Goal: Use online tool/utility: Utilize a website feature to perform a specific function

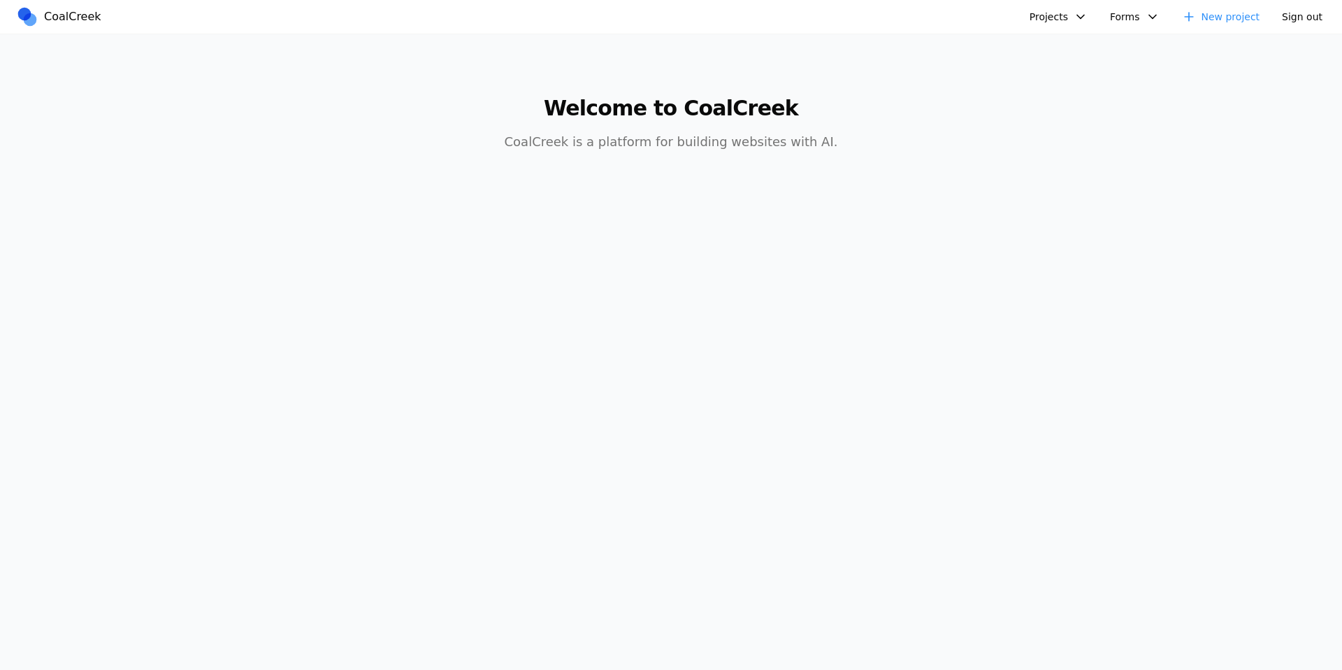
click at [1074, 14] on button "Projects" at bounding box center [1058, 17] width 75 height 22
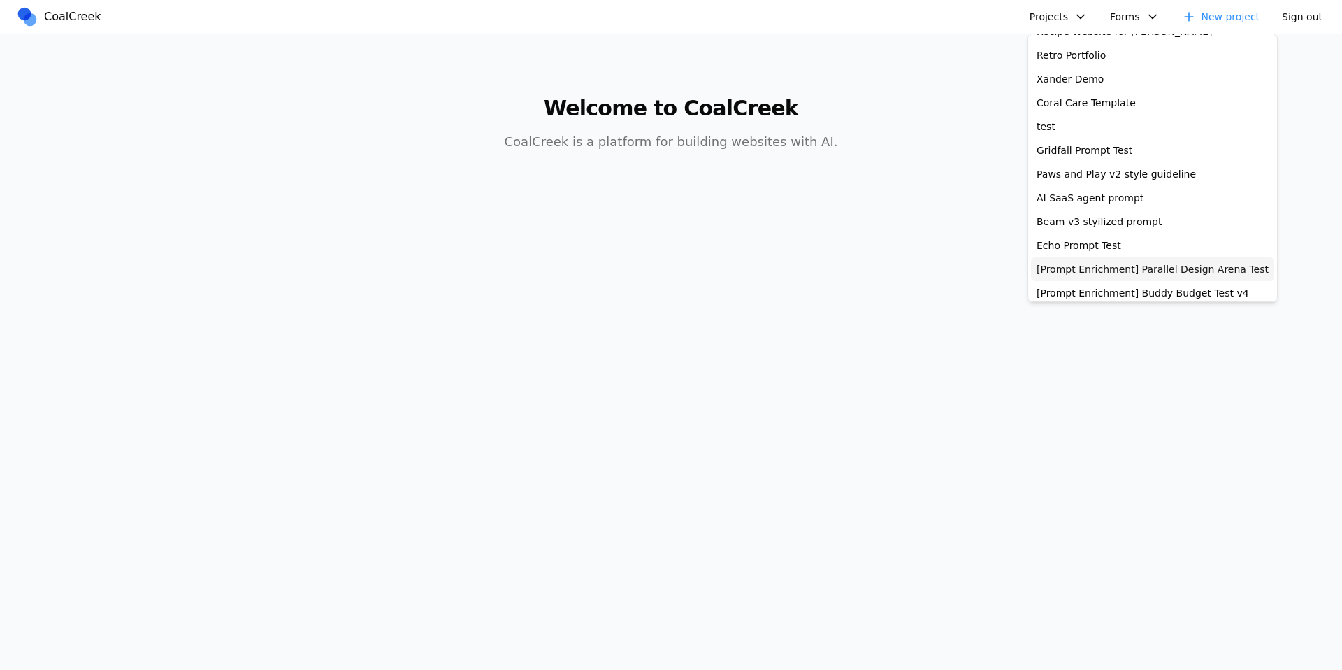
scroll to position [257, 0]
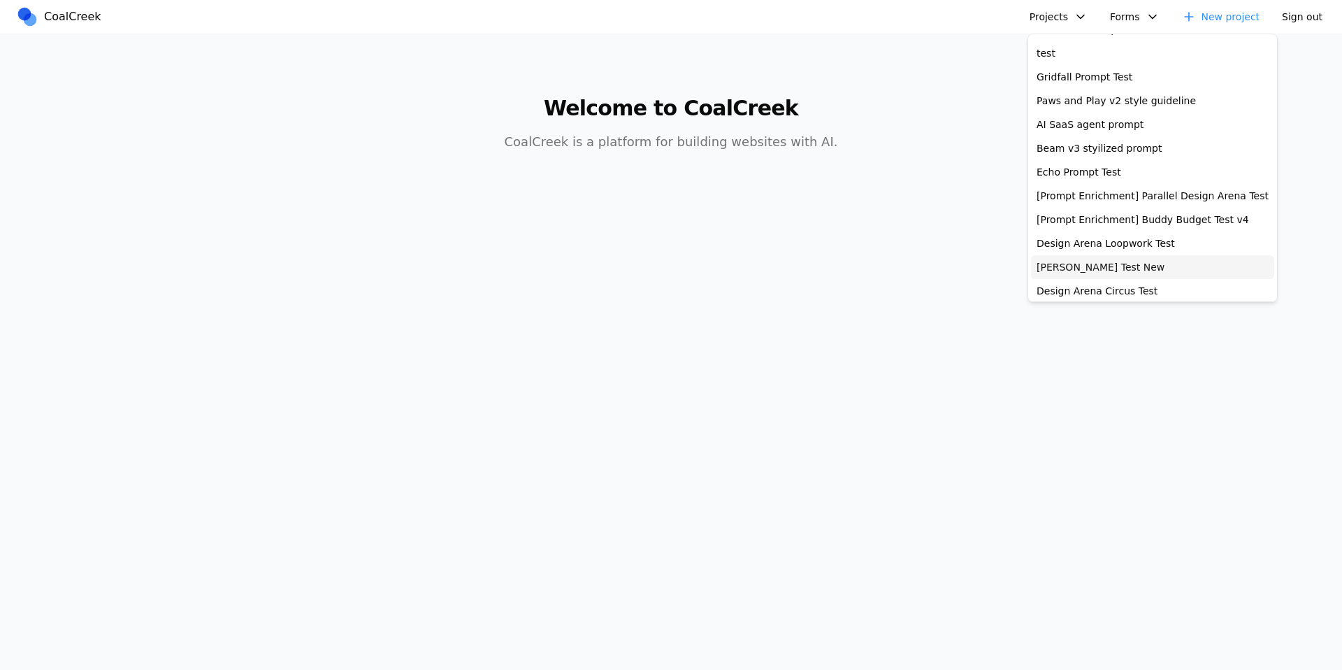
click at [1111, 261] on link "[PERSON_NAME] Test New" at bounding box center [1152, 267] width 243 height 24
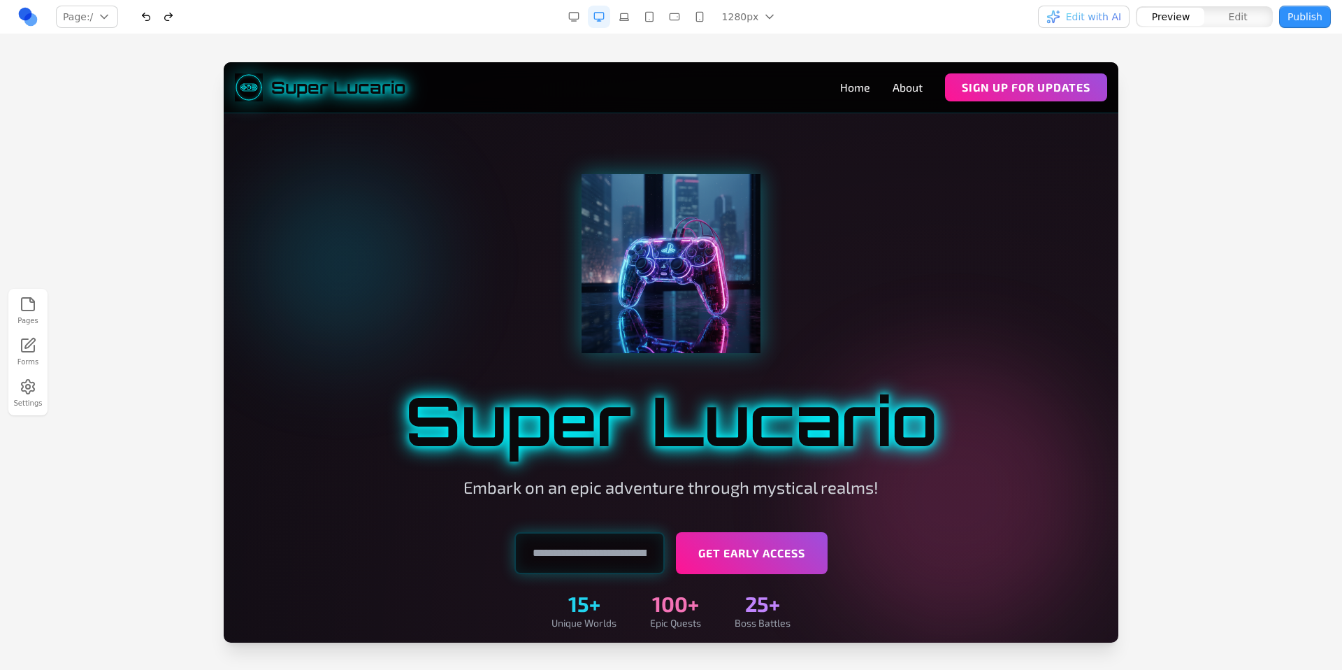
click at [674, 40] on div "Pages Forms Settings" at bounding box center [671, 351] width 1342 height 635
click at [896, 31] on nav "Page: / / /about Manage pages 1280px 1536px 1280px 1024px 768px 480px 375px Edi…" at bounding box center [671, 17] width 1342 height 34
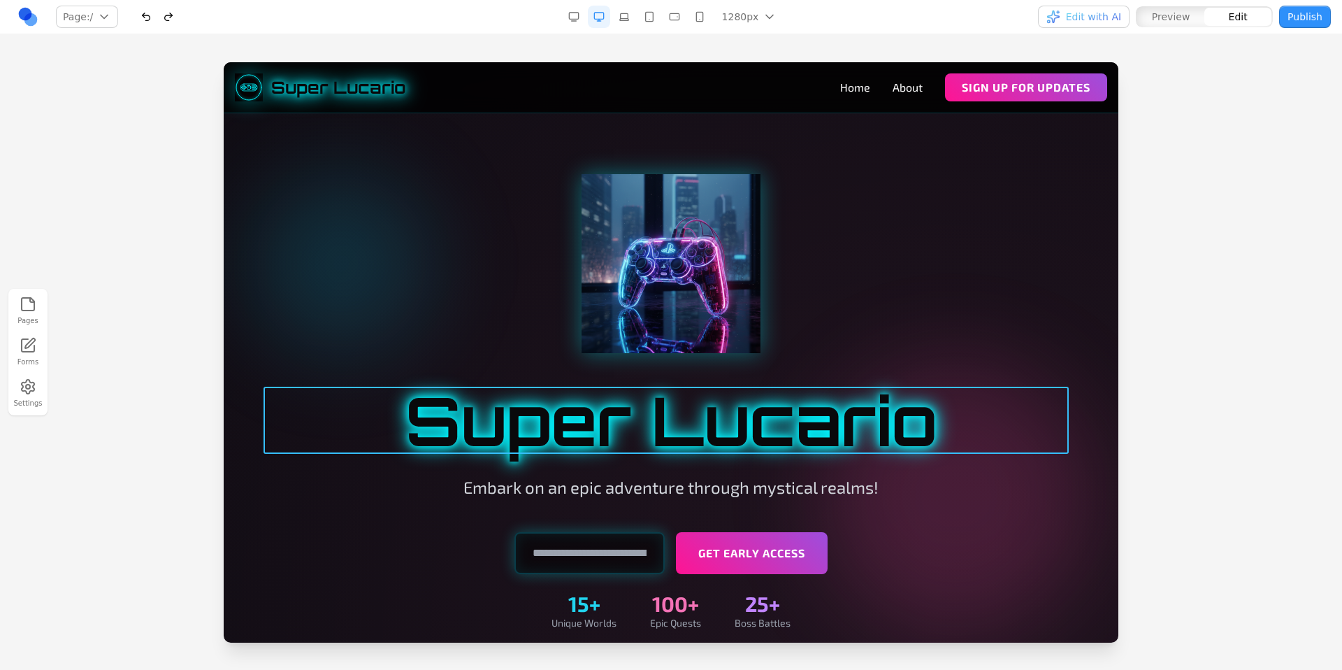
click at [687, 429] on h1 "Super Lucario" at bounding box center [670, 420] width 805 height 67
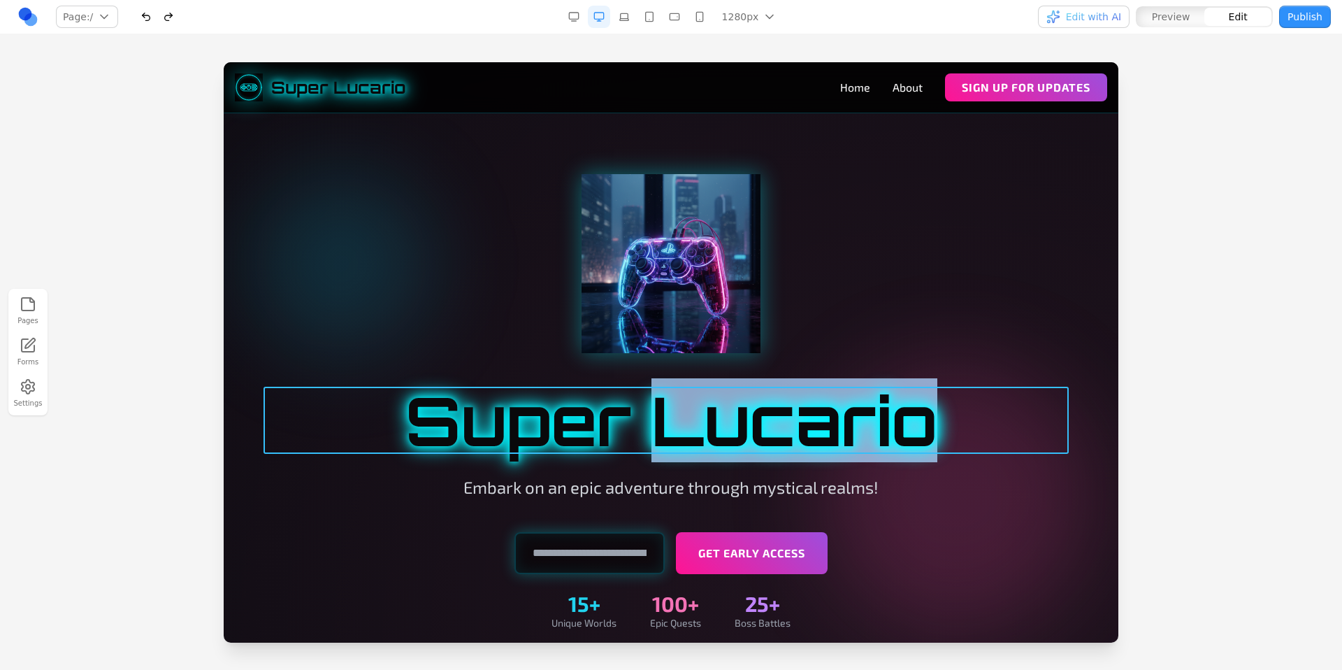
click at [688, 429] on h1 "Super Lucario" at bounding box center [670, 420] width 805 height 67
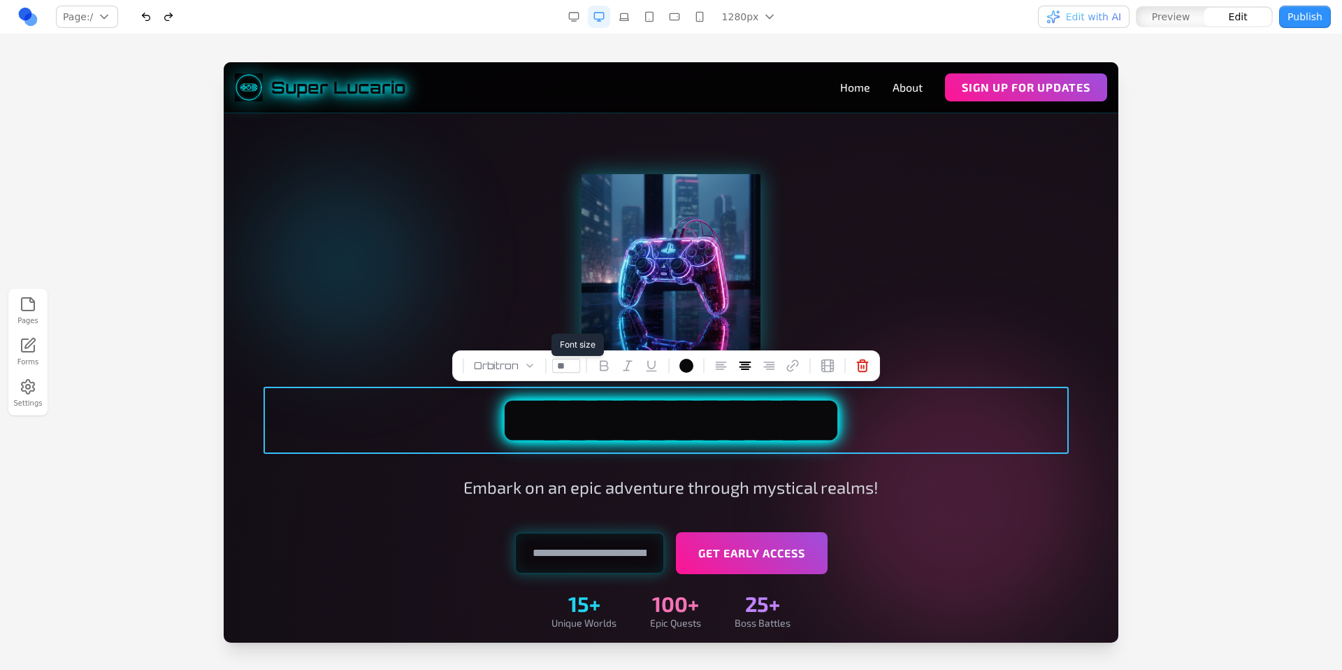
drag, startPoint x: 568, startPoint y: 365, endPoint x: 549, endPoint y: 364, distance: 18.9
click at [549, 364] on div "Orbitron **" at bounding box center [666, 365] width 428 height 31
type input "**"
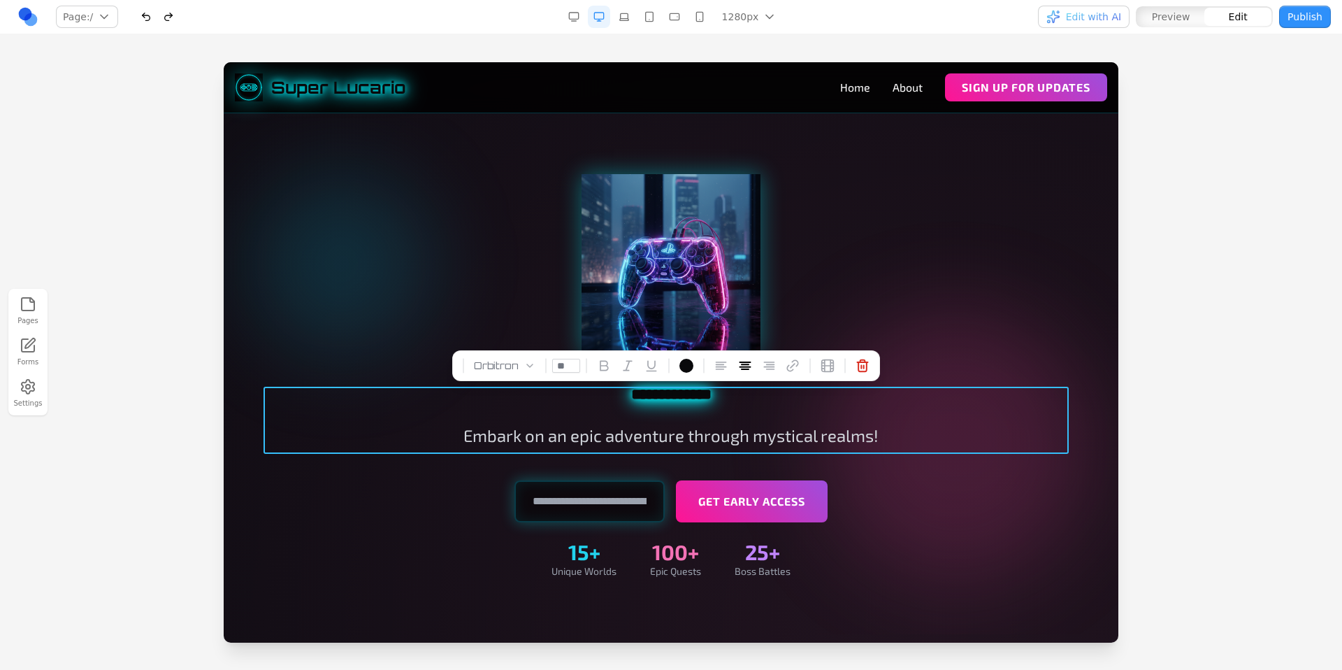
click at [925, 321] on div at bounding box center [670, 263] width 805 height 179
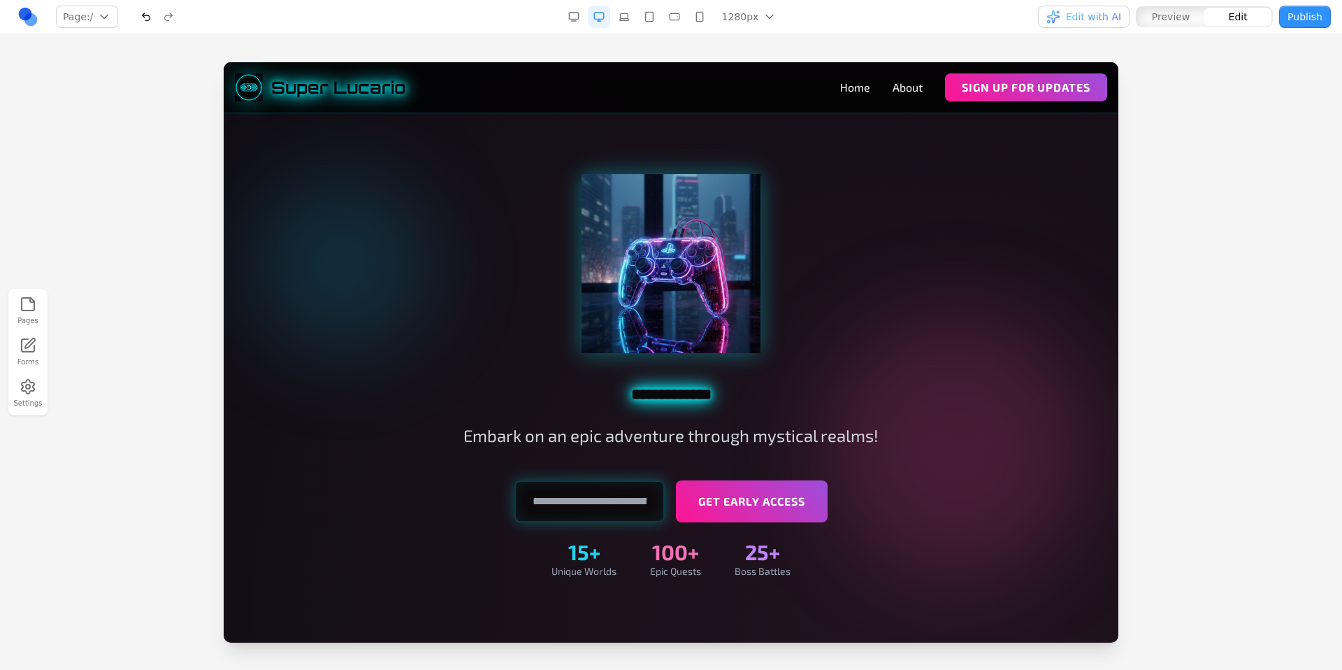
click at [967, 31] on nav "Page: / / /about Manage pages 1280px 1536px 1280px 1024px 768px 480px 375px Edi…" at bounding box center [671, 17] width 1342 height 34
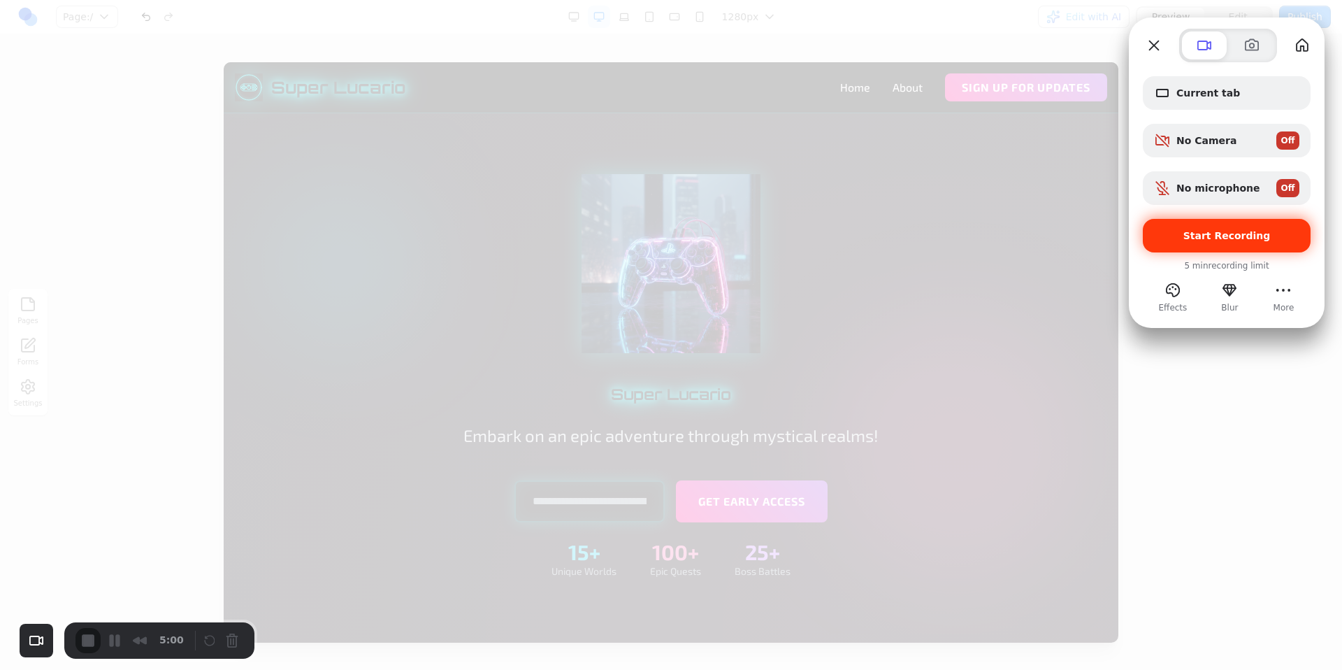
click at [1194, 236] on span "Start Recording" at bounding box center [1226, 235] width 87 height 11
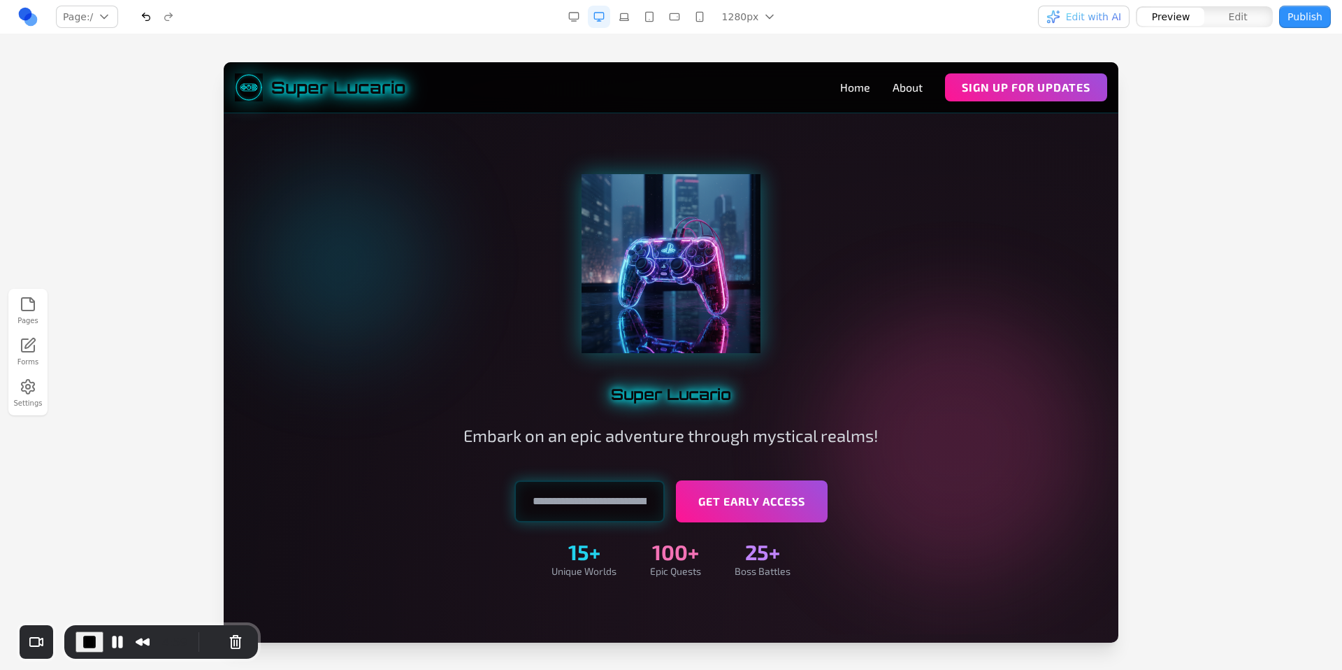
click at [698, 45] on div "Pages Forms Settings" at bounding box center [671, 351] width 1342 height 635
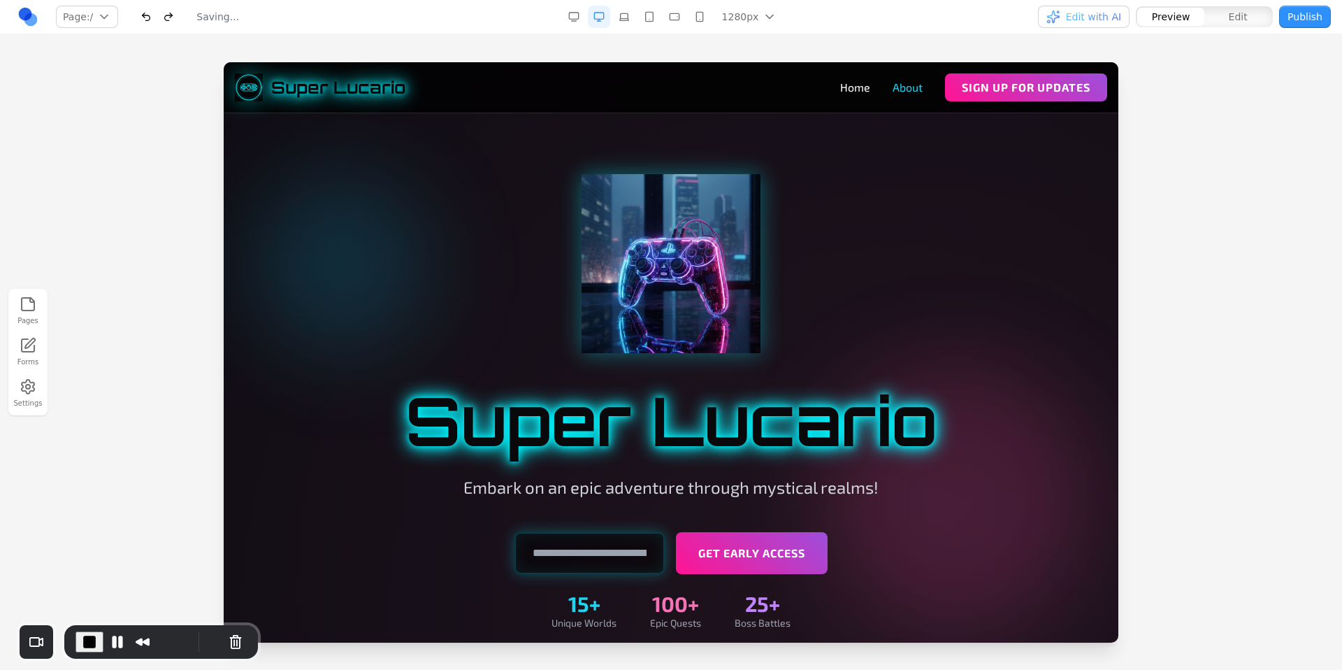
click at [893, 88] on link "About" at bounding box center [908, 87] width 30 height 17
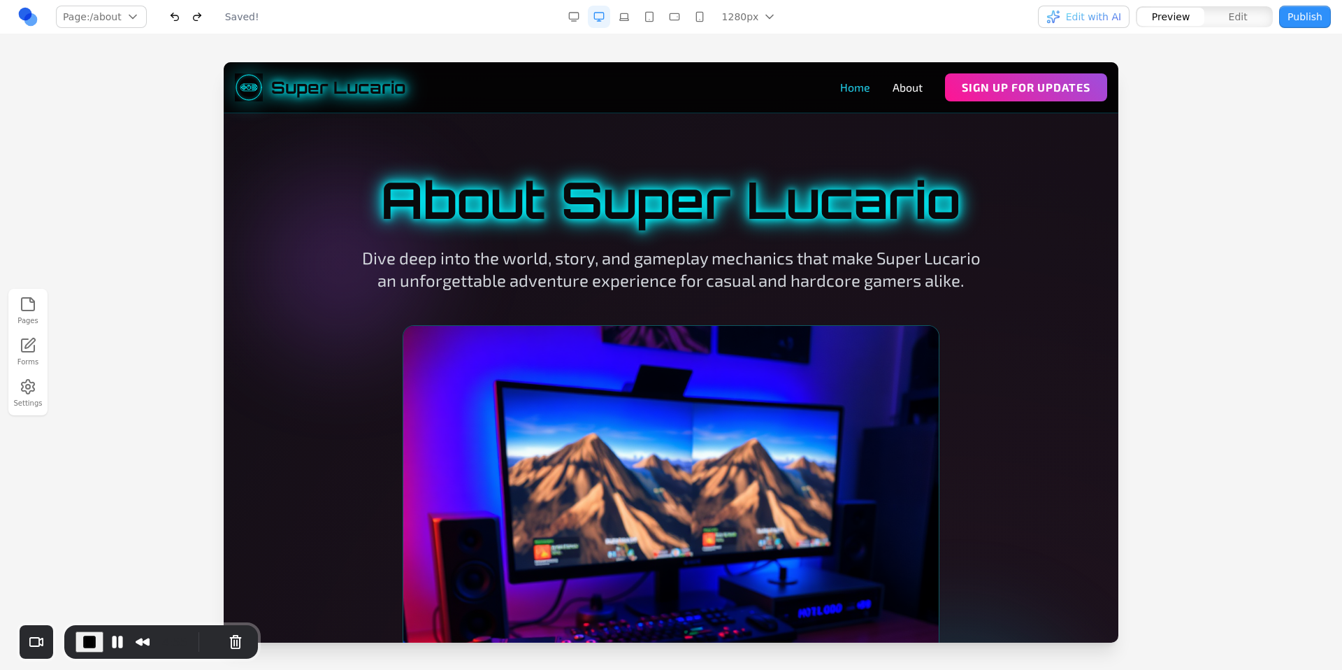
click at [841, 89] on link "Home" at bounding box center [855, 87] width 30 height 17
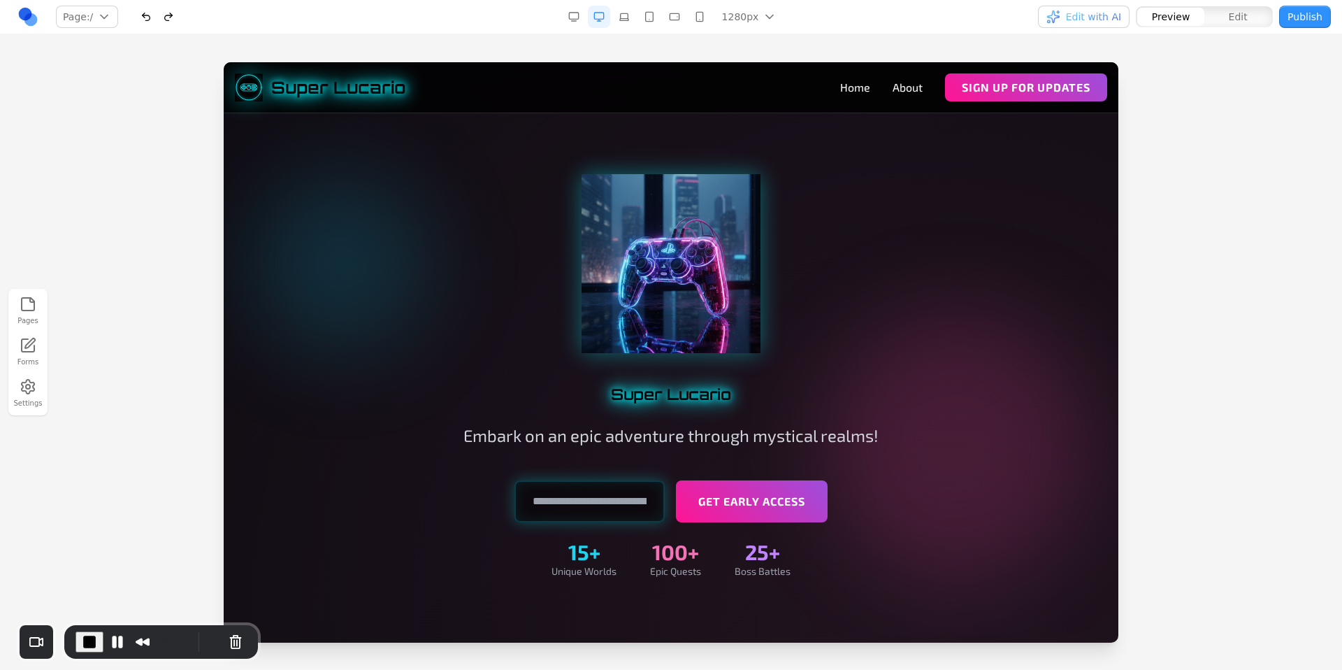
click at [94, 643] on span "End Recording" at bounding box center [89, 641] width 17 height 17
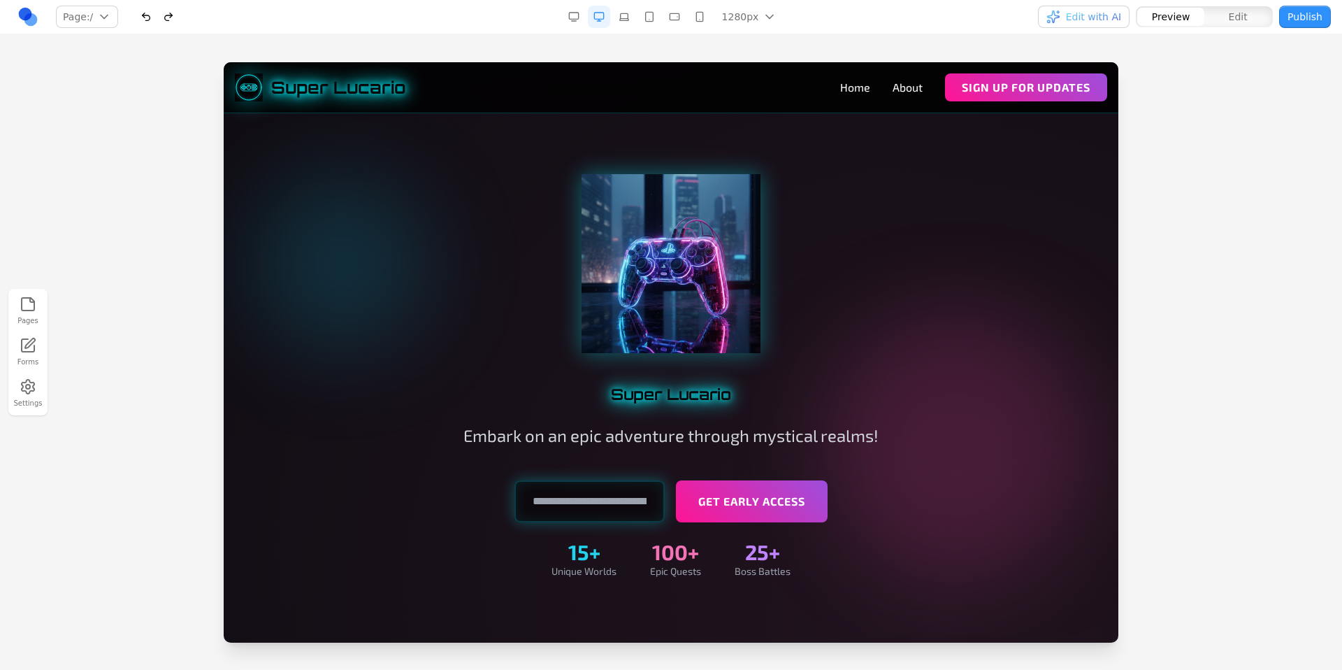
click at [469, 18] on div "1280px 1536px 1280px 1024px 768px 480px 375px" at bounding box center [674, 17] width 431 height 22
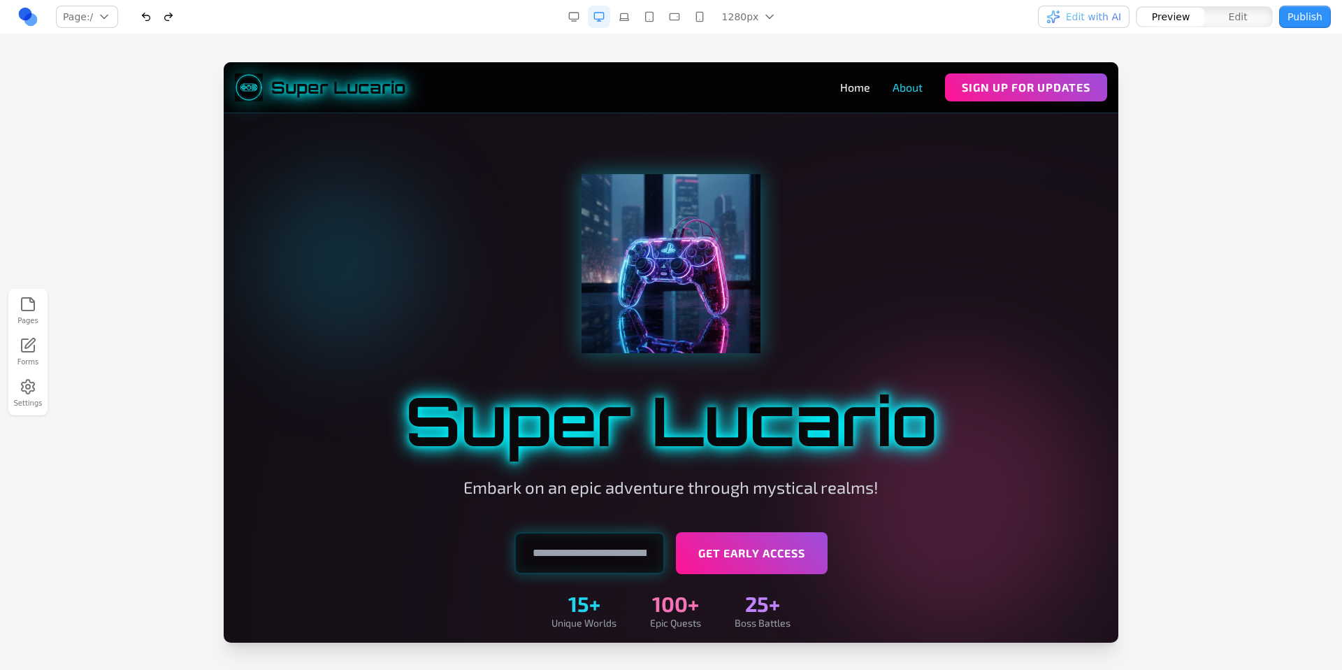
click at [905, 91] on link "About" at bounding box center [908, 87] width 30 height 17
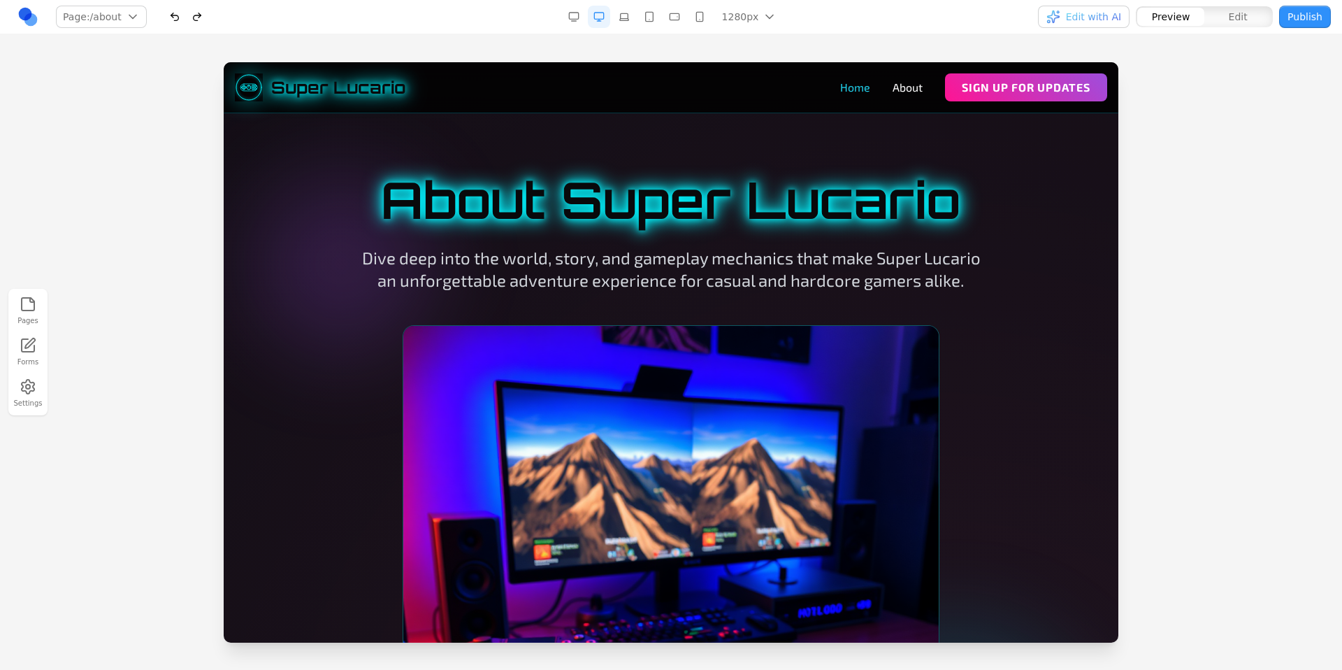
click at [840, 89] on link "Home" at bounding box center [855, 87] width 30 height 17
